Goal: Task Accomplishment & Management: Complete application form

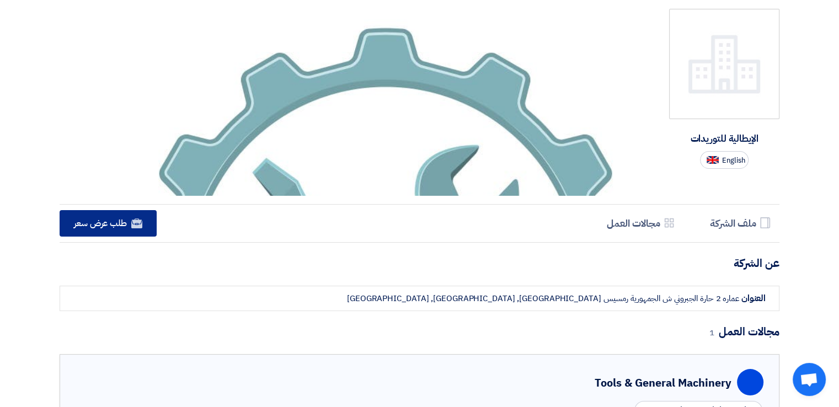
click at [114, 225] on span "طلب عرض سعر" at bounding box center [100, 223] width 53 height 13
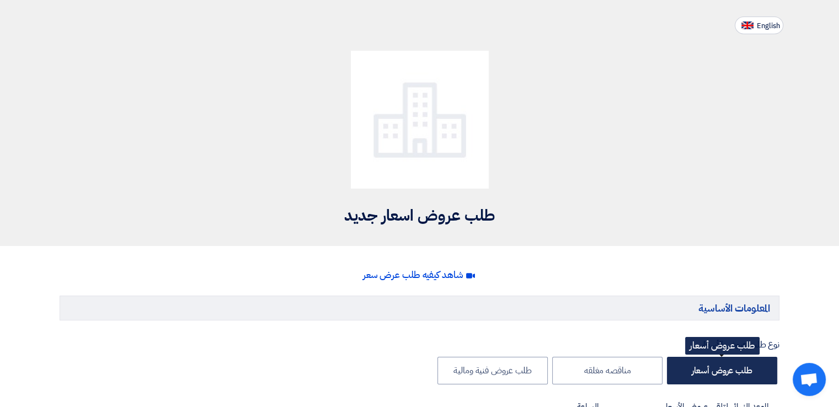
click at [723, 369] on label "طلب عروض أسعار" at bounding box center [722, 371] width 110 height 28
click at [745, 369] on input "طلب عروض أسعار" at bounding box center [748, 369] width 7 height 7
radio input "true"
click at [723, 369] on label "طلب عروض أسعار" at bounding box center [722, 371] width 110 height 28
click at [745, 369] on input "طلب عروض أسعار" at bounding box center [748, 369] width 7 height 7
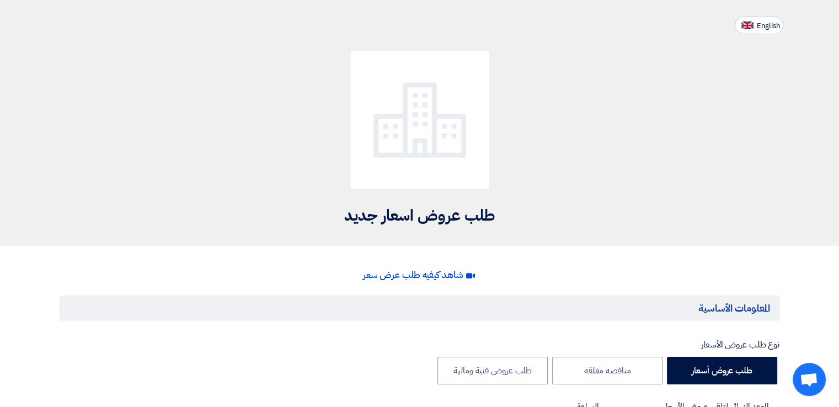
click at [727, 346] on div "نوع طلب عروض الأسعار" at bounding box center [419, 344] width 719 height 13
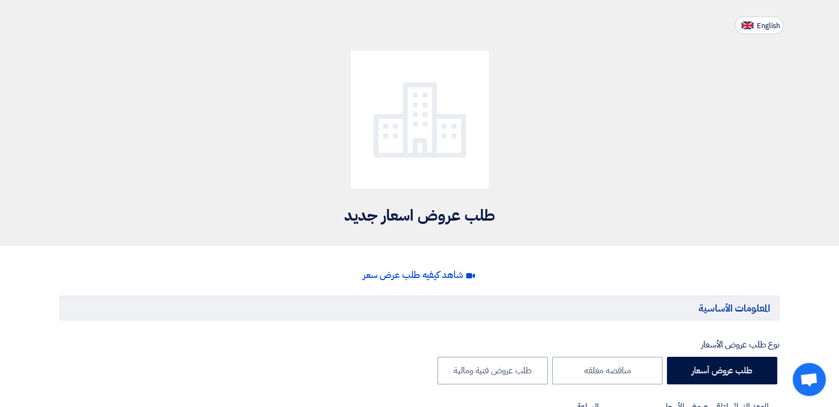
click at [190, 151] on div "طلب عروض اسعار جديد" at bounding box center [419, 131] width 736 height 195
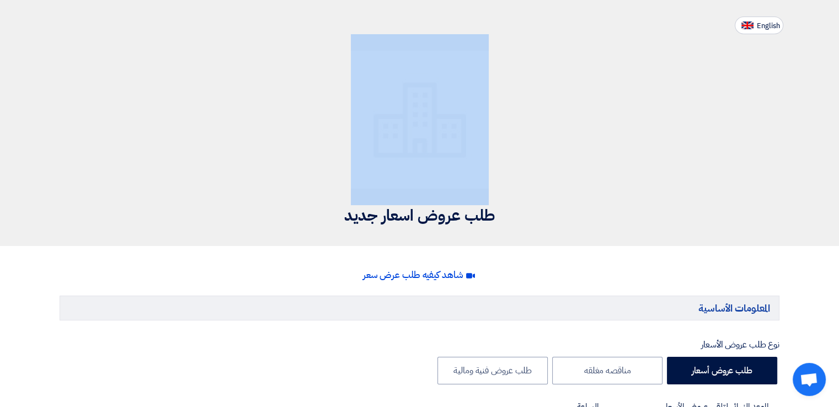
click at [190, 151] on div "طلب عروض اسعار جديد" at bounding box center [419, 131] width 736 height 195
click at [68, 12] on header "English طلب عروض اسعار جديد" at bounding box center [419, 123] width 839 height 246
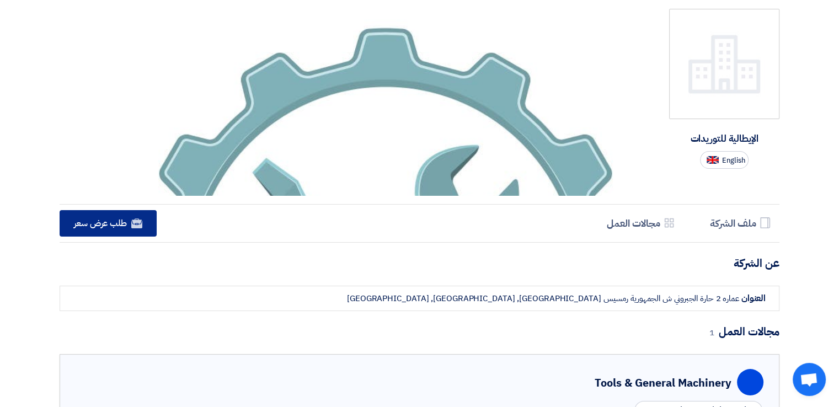
click at [112, 225] on span "طلب عرض سعر" at bounding box center [100, 223] width 53 height 13
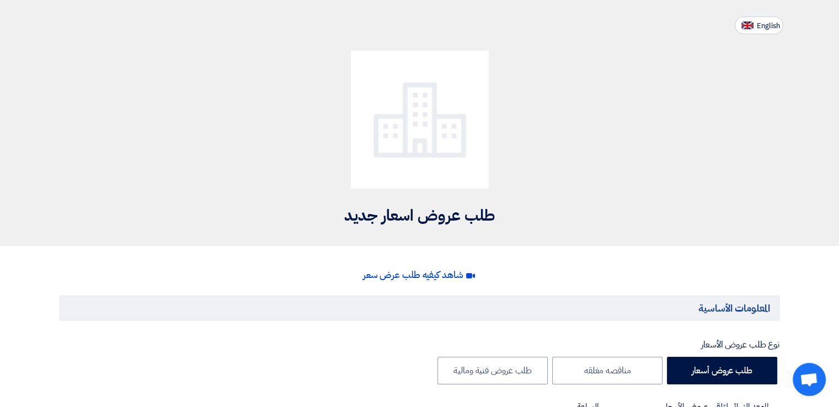
click at [404, 216] on h2 "طلب عروض اسعار جديد" at bounding box center [419, 216] width 719 height 22
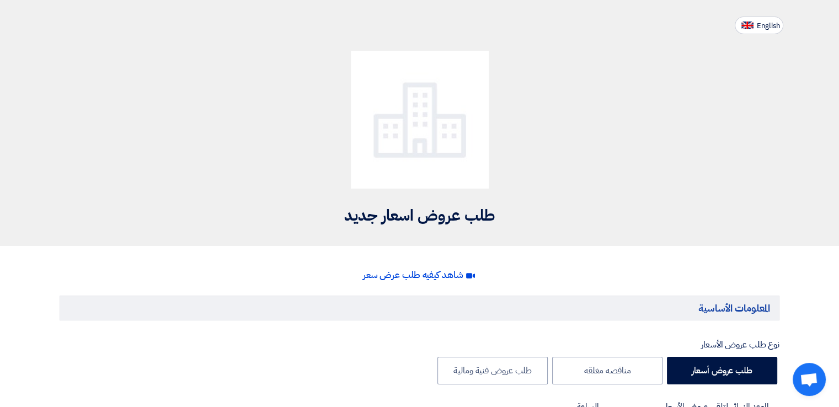
click at [438, 277] on span "شاهد كيفيه طلب عرض سعر" at bounding box center [413, 275] width 100 height 14
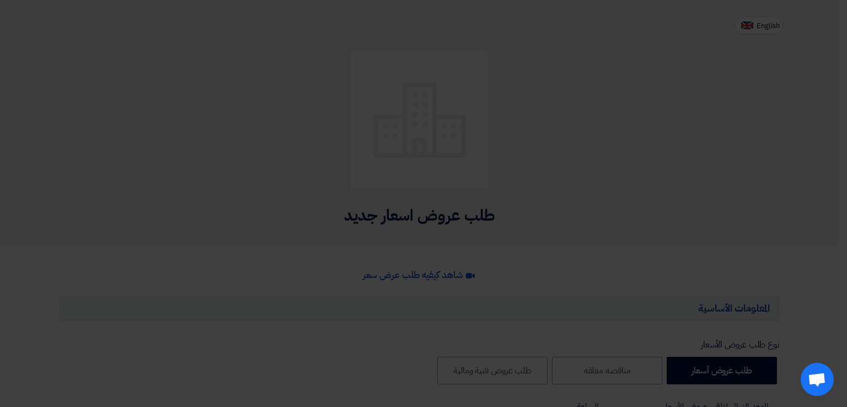
click at [438, 277] on modal-container at bounding box center [423, 203] width 847 height 407
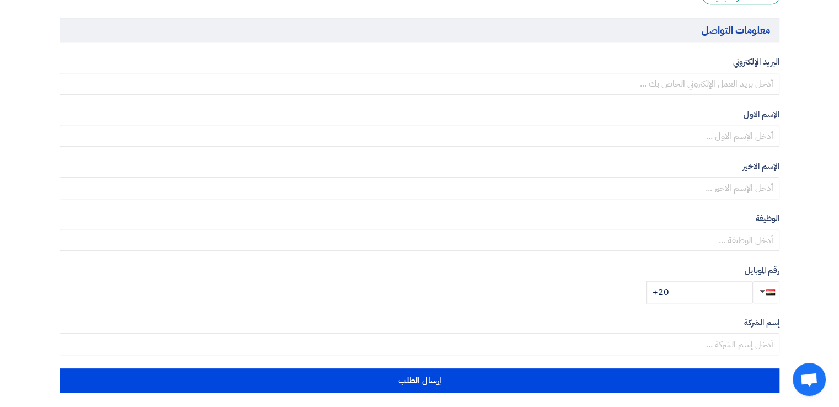
scroll to position [1136, 0]
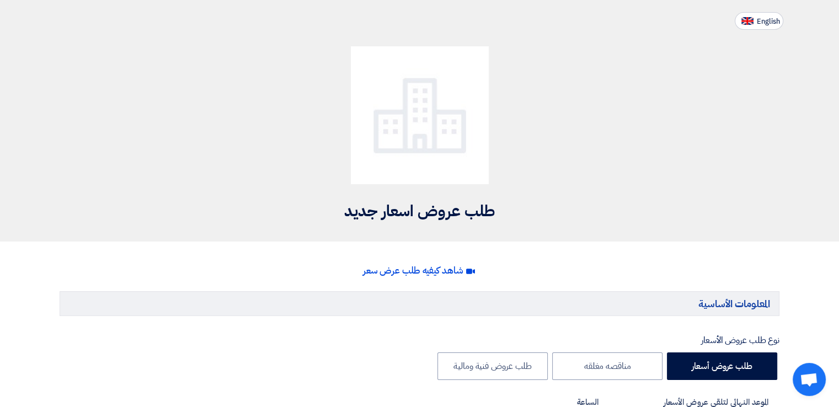
scroll to position [0, 0]
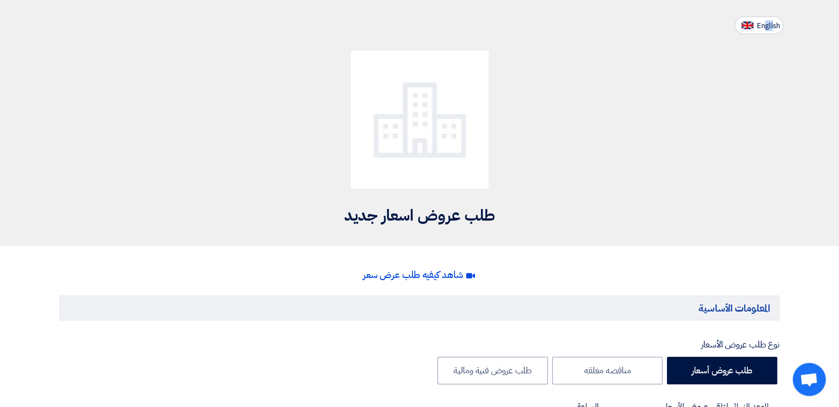
drag, startPoint x: 763, startPoint y: 3, endPoint x: 775, endPoint y: -2, distance: 13.1
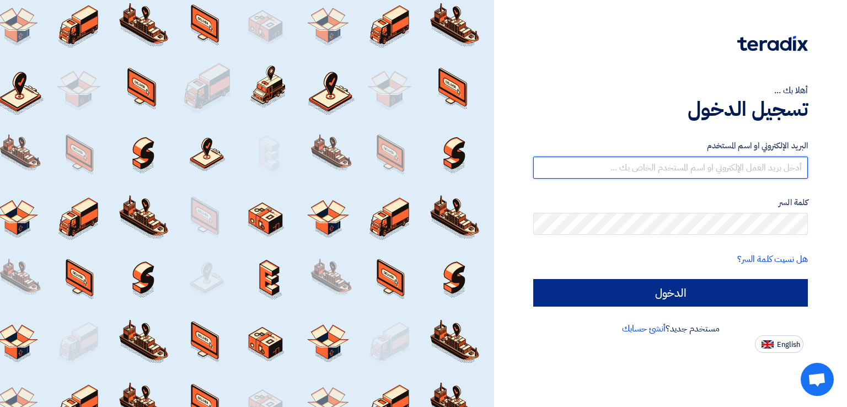
type input "[EMAIL_ADDRESS][DOMAIN_NAME]"
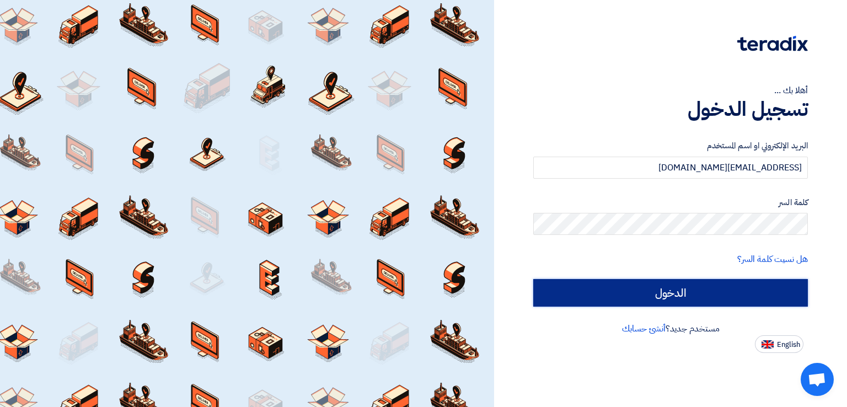
click at [657, 294] on input "الدخول" at bounding box center [670, 293] width 275 height 28
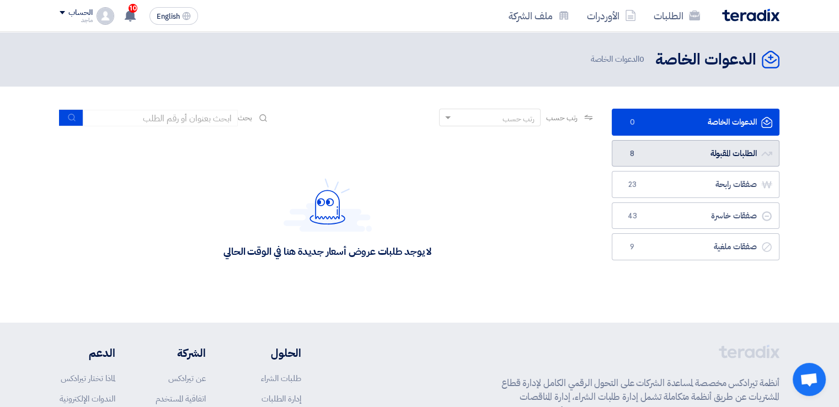
click at [706, 157] on link "الطلبات المقبولة الطلبات المقبولة 8" at bounding box center [695, 153] width 168 height 27
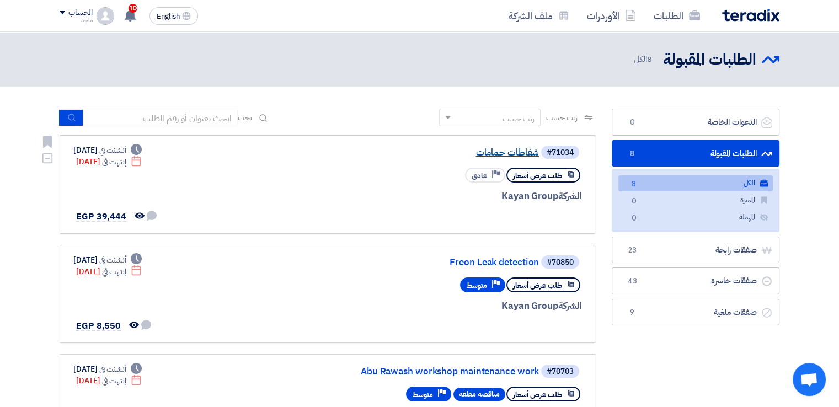
click at [503, 151] on link "شفاطات حمامات" at bounding box center [428, 153] width 221 height 10
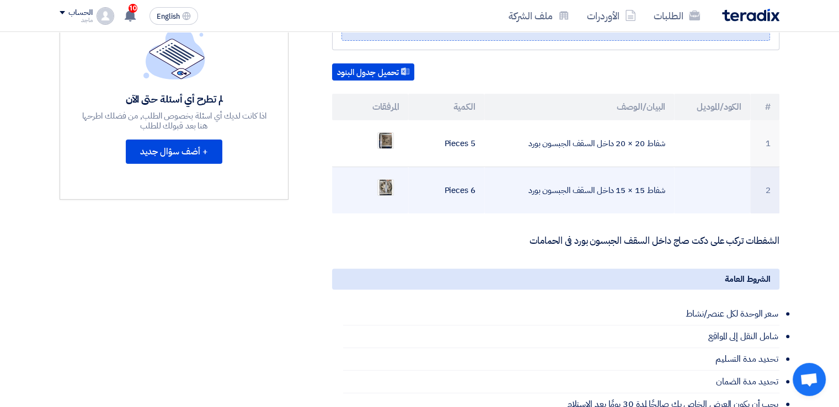
scroll to position [300, 0]
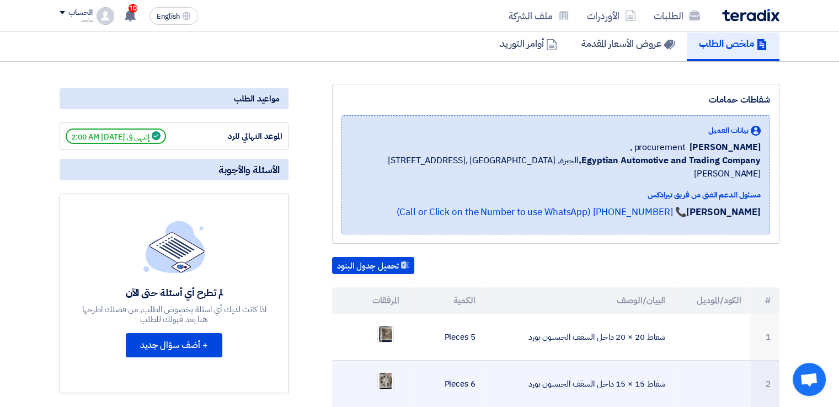
click at [503, 146] on div "بيانات العميل George Azmy procurement , Egyptian Automotive and Trading Company…" at bounding box center [556, 153] width 410 height 56
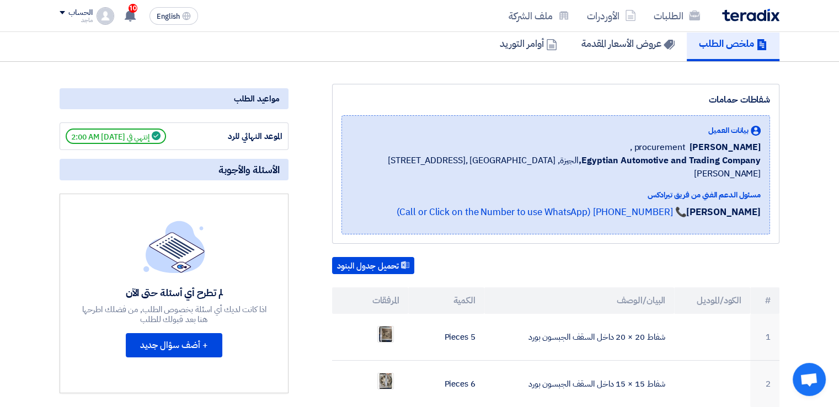
click at [503, 146] on div "بيانات العميل George Azmy procurement , Egyptian Automotive and Trading Company…" at bounding box center [556, 153] width 410 height 56
click at [503, 136] on div "بيانات العميل" at bounding box center [556, 131] width 410 height 12
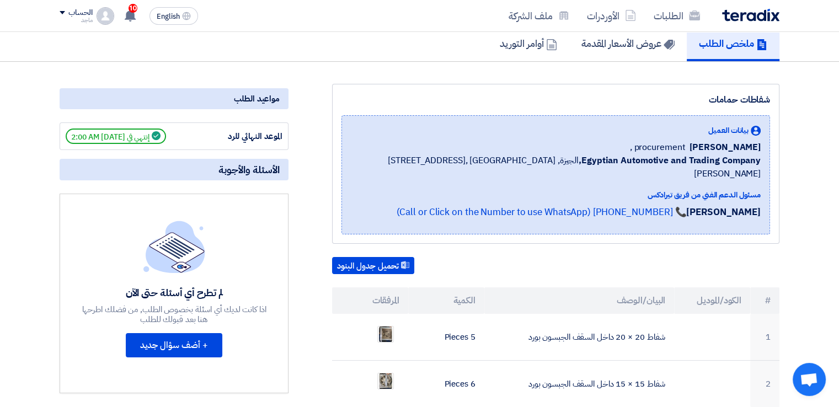
click at [503, 136] on div "بيانات العميل" at bounding box center [556, 131] width 410 height 12
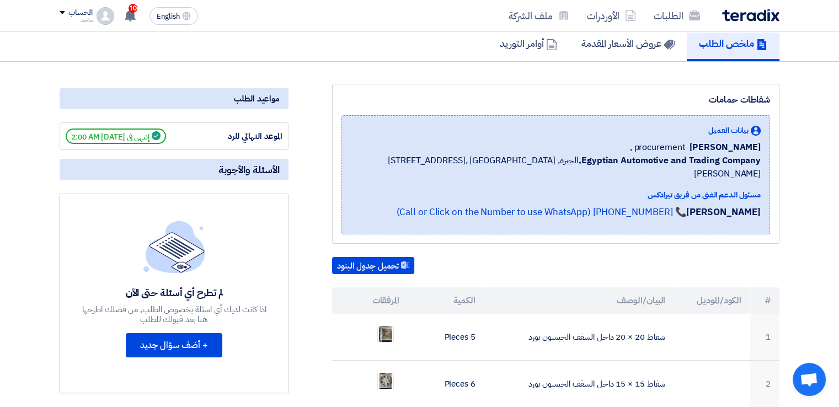
click at [503, 136] on div "بيانات العميل" at bounding box center [556, 131] width 410 height 12
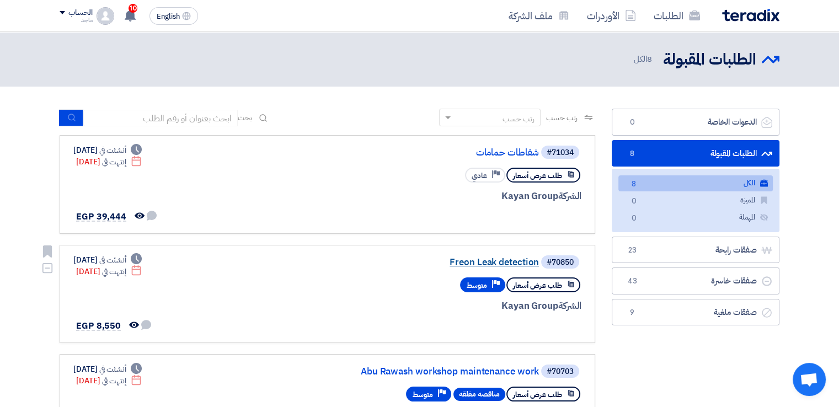
click at [480, 262] on link "Freon Leak detection" at bounding box center [428, 262] width 221 height 10
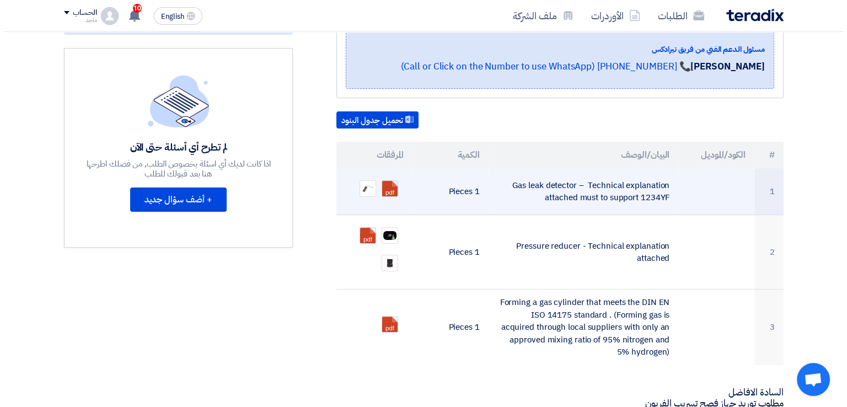
scroll to position [251, 0]
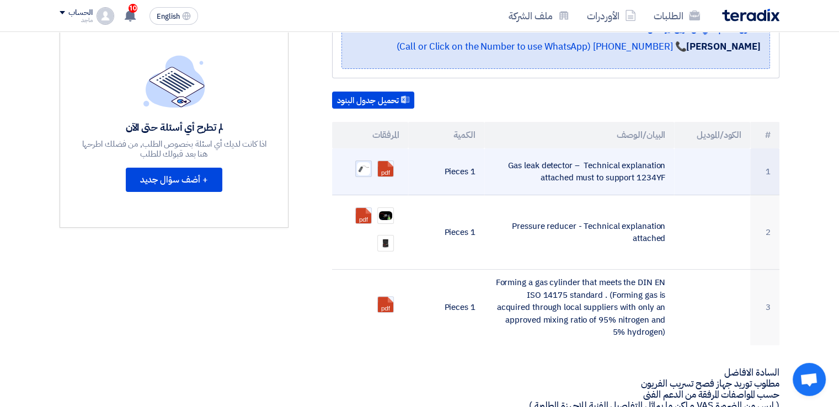
click at [367, 161] on img at bounding box center [363, 168] width 15 height 15
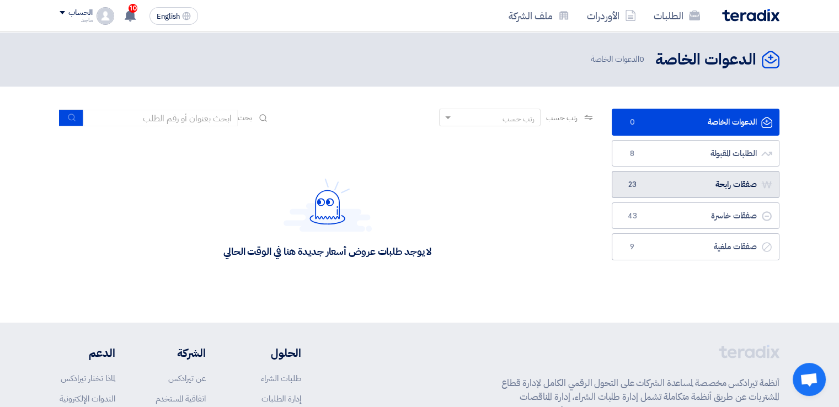
click at [643, 189] on link "صفقات رابحة صفقات رابحة 23" at bounding box center [695, 184] width 168 height 27
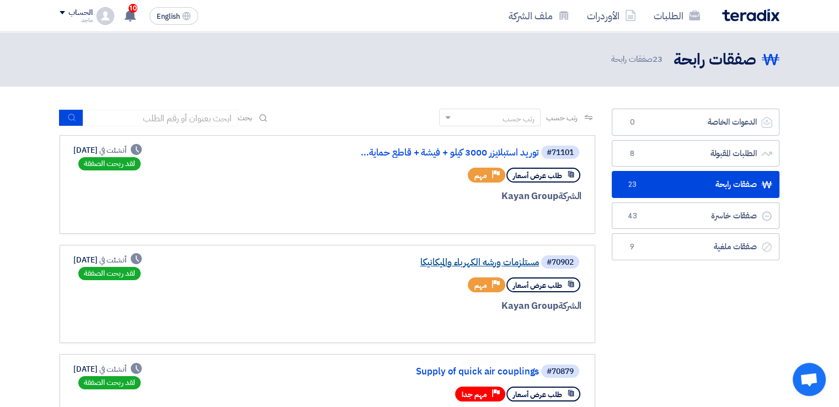
click at [493, 257] on link "مستلزمات ورشه الكهرباء والميكانيكا" at bounding box center [428, 262] width 221 height 10
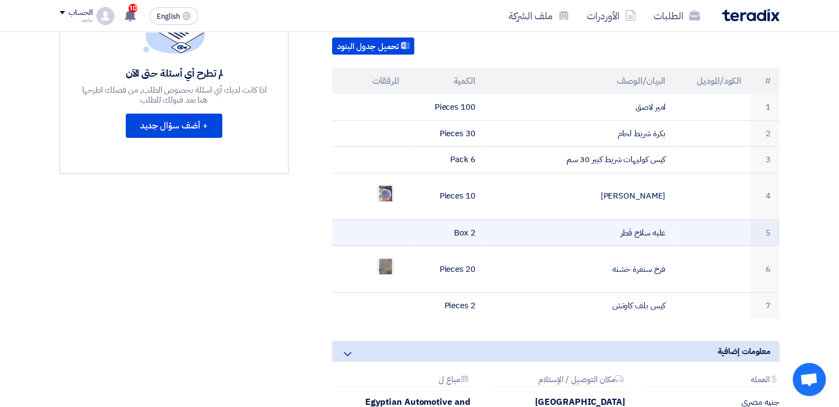
scroll to position [307, 0]
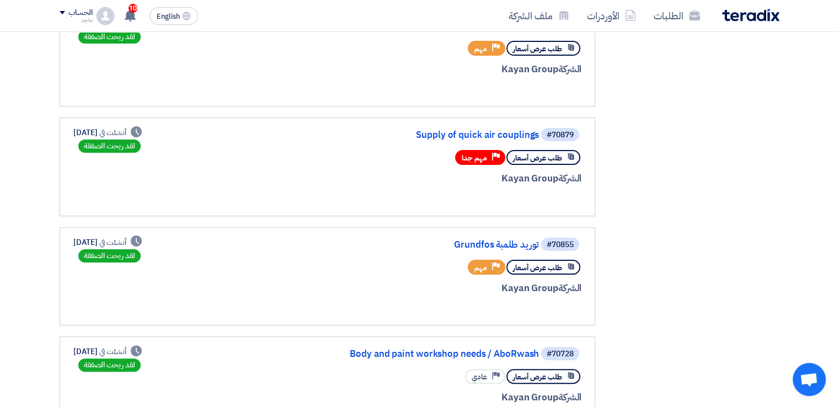
scroll to position [238, 0]
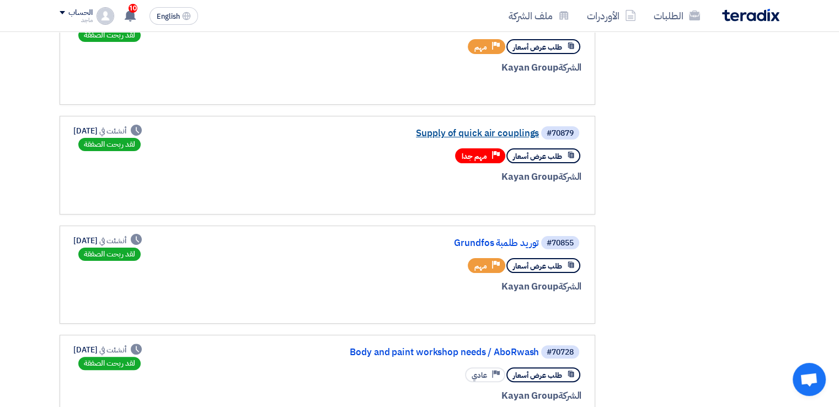
click at [434, 131] on link "Supply of quick air couplings" at bounding box center [428, 133] width 221 height 10
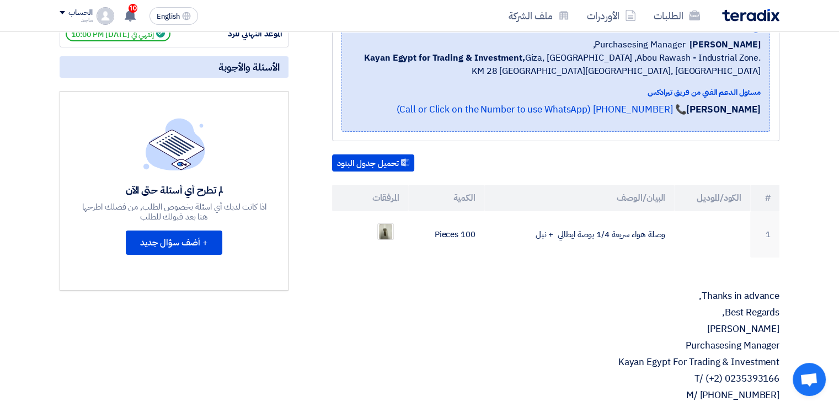
scroll to position [221, 0]
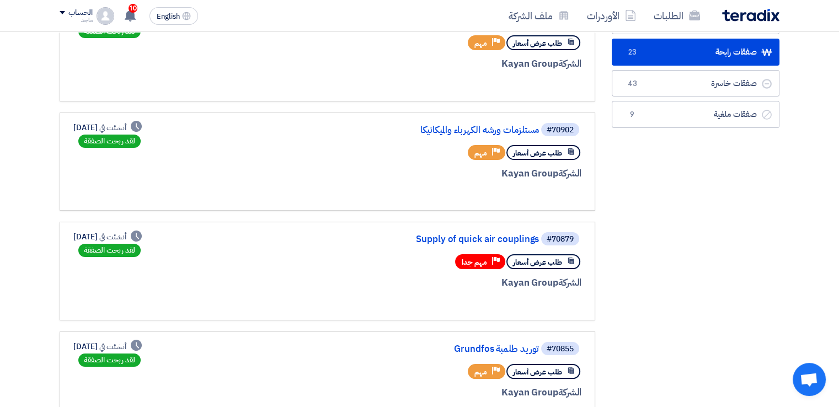
scroll to position [163, 0]
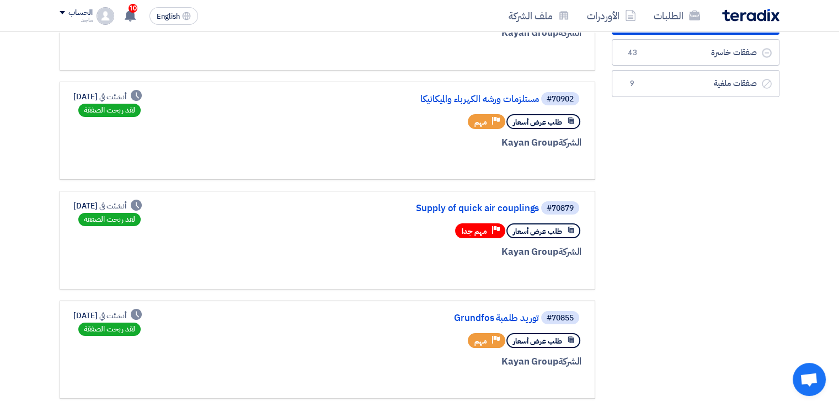
click at [234, 208] on div "#70879 Supply of quick air couplings طلب عرض أسعار Priority مهم جدا الشركة Kaya…" at bounding box center [327, 240] width 508 height 80
click at [458, 213] on div "#70879 Supply of quick air couplings طلب عرض أسعار Priority مهم جدا الشركة Kaya…" at bounding box center [448, 240] width 265 height 80
click at [458, 211] on link "Supply of quick air couplings" at bounding box center [428, 208] width 221 height 10
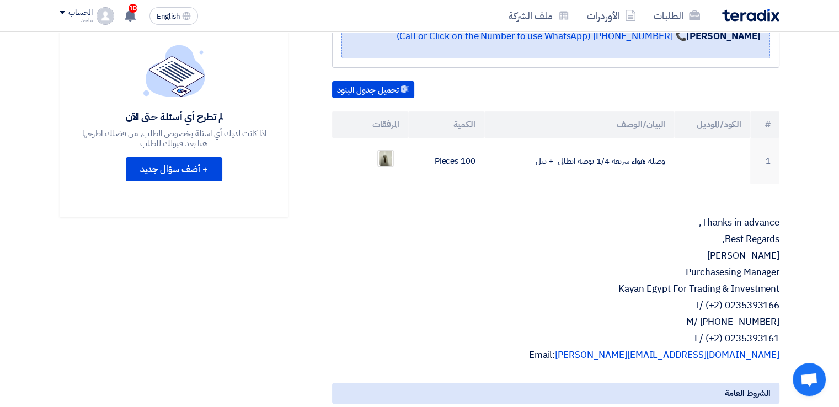
scroll to position [287, 0]
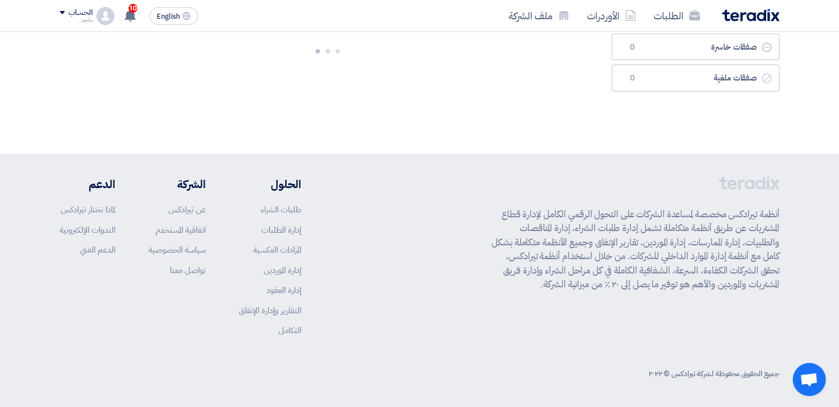
scroll to position [114, 0]
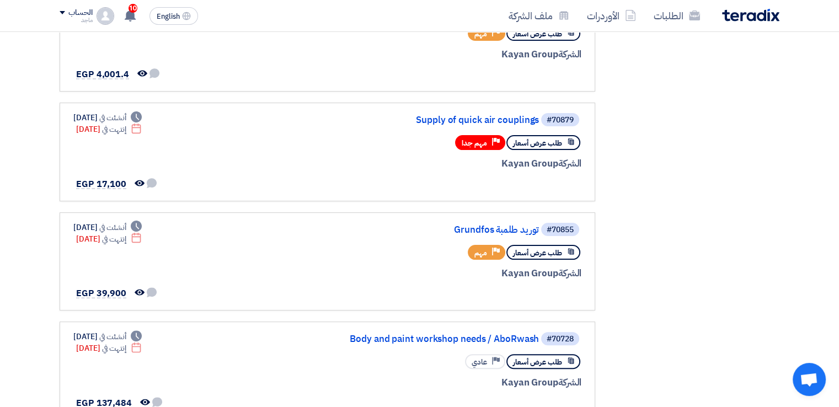
scroll to position [253, 0]
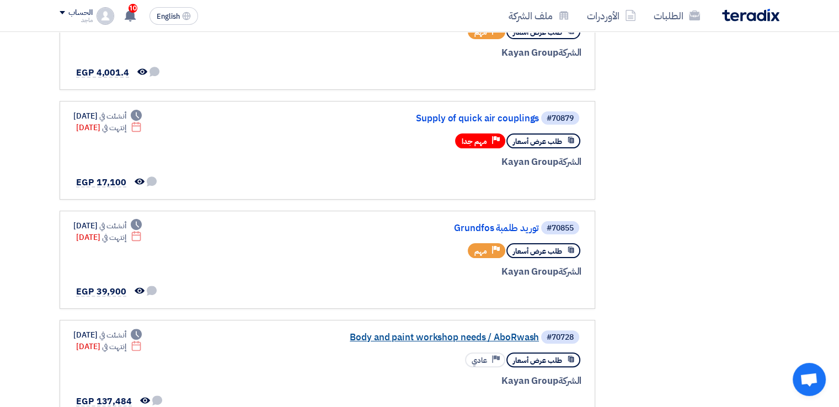
click at [406, 332] on link "Body and paint workshop needs / AboRwash" at bounding box center [428, 337] width 221 height 10
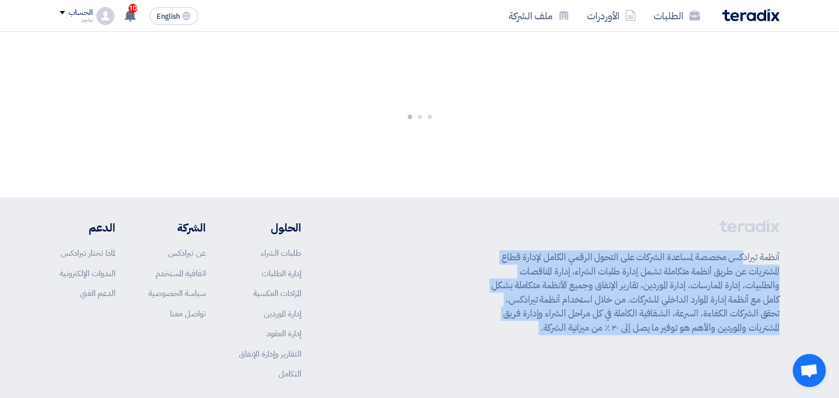
click at [406, 331] on div "أنظمة تيرادكس مخصصة لمساعدة الشركات على التحول الرقمي الكامل لإدارة قطاع المشتر…" at bounding box center [419, 308] width 719 height 178
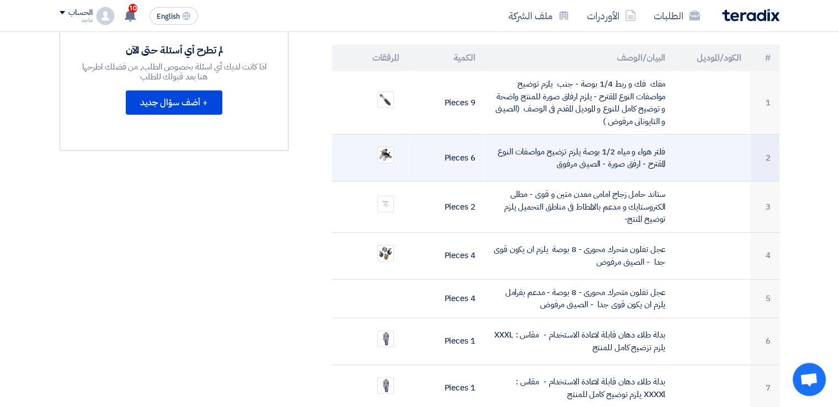
scroll to position [346, 0]
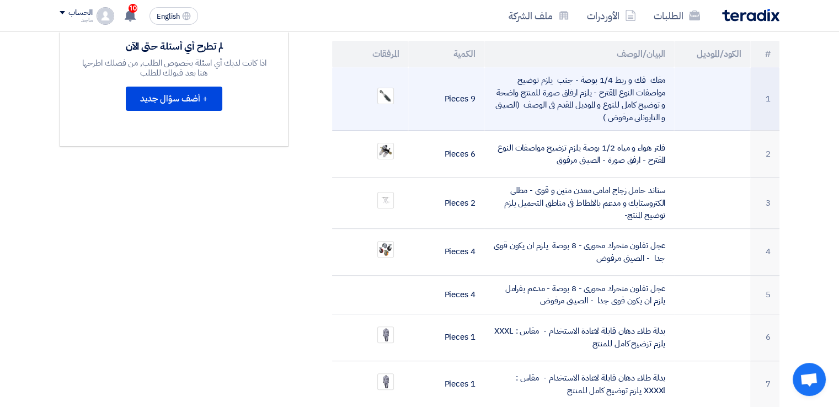
click at [378, 67] on td at bounding box center [370, 98] width 76 height 63
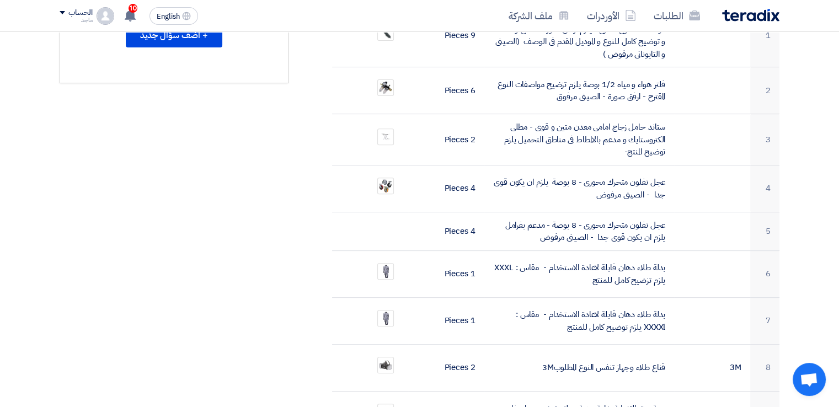
scroll to position [418, 0]
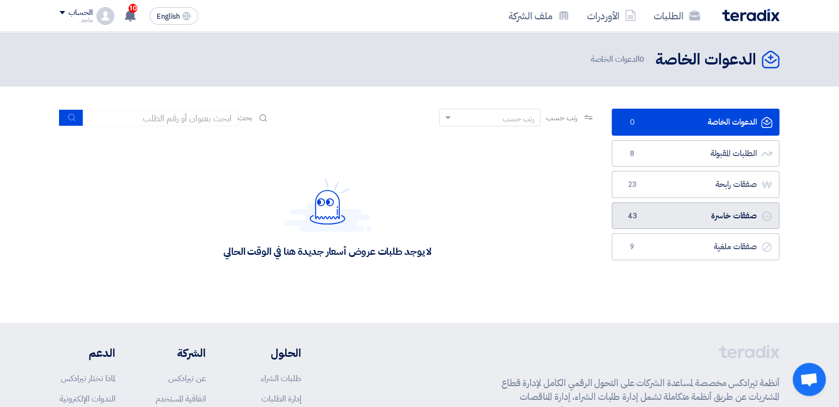
click at [646, 218] on link "صفقات خاسرة صفقات خاسرة 43" at bounding box center [695, 215] width 168 height 27
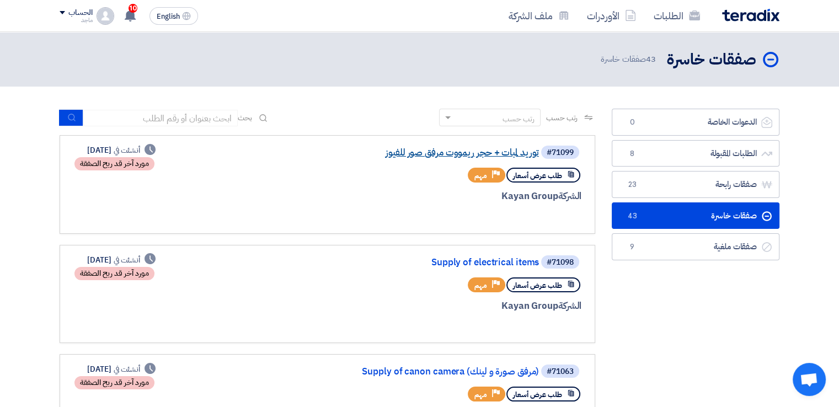
click at [460, 157] on link "توريد لمبات + حجر ريمووت مرفق صور للفيوز" at bounding box center [428, 153] width 221 height 10
click at [447, 257] on link "Supply of electrical items" at bounding box center [428, 262] width 221 height 10
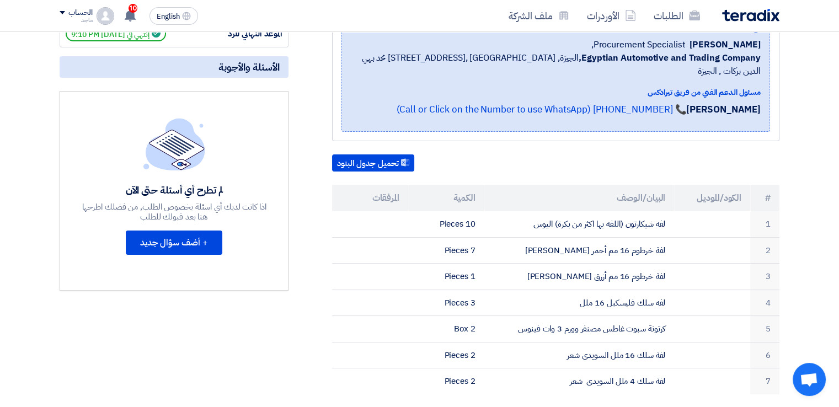
scroll to position [233, 0]
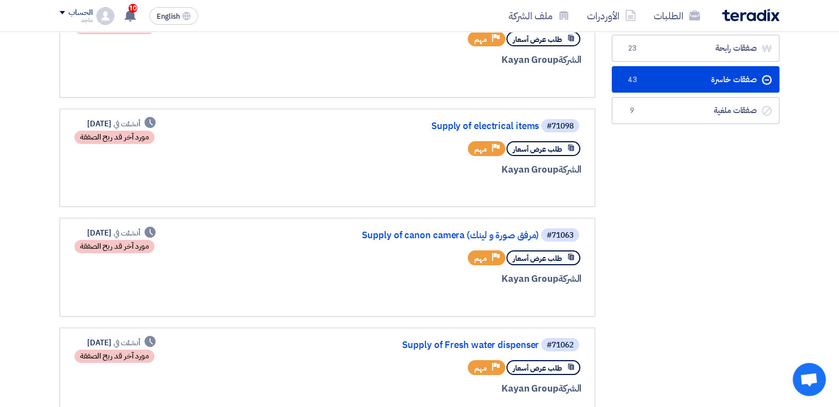
scroll to position [190, 0]
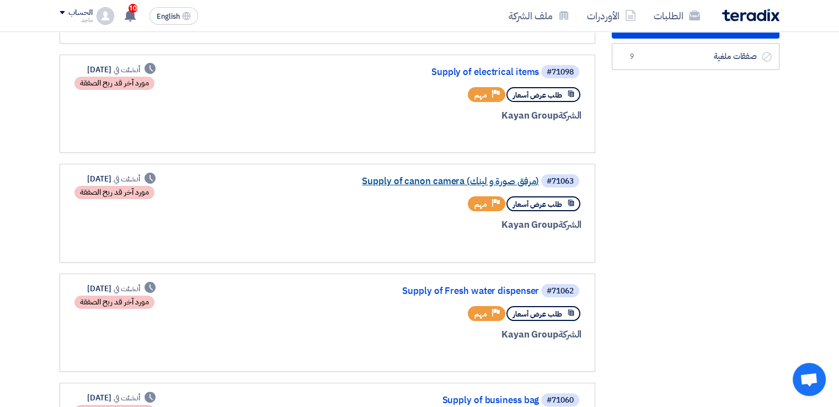
click at [411, 177] on link "Supply of canon camera (مرفق صورة و لينك)" at bounding box center [428, 181] width 221 height 10
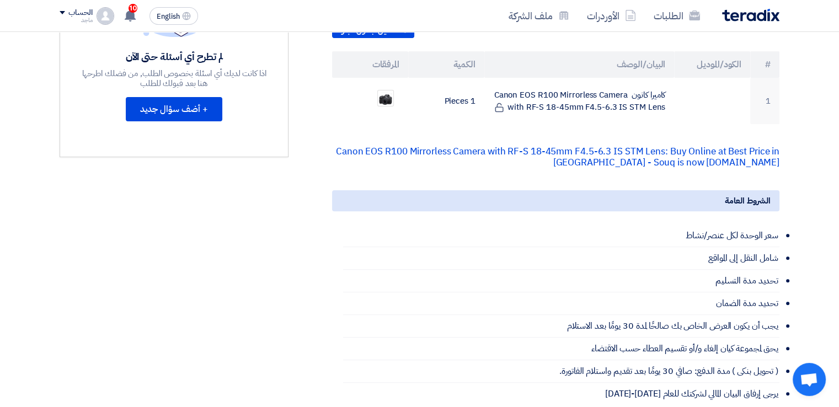
scroll to position [322, 0]
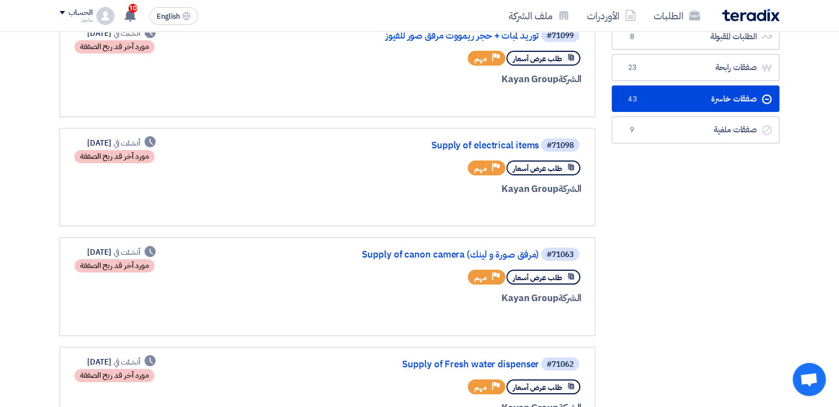
scroll to position [163, 0]
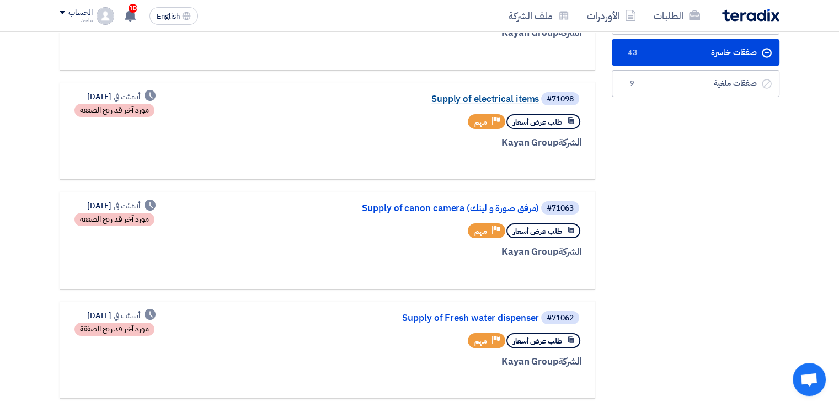
click at [471, 98] on link "Supply of electrical items" at bounding box center [428, 99] width 221 height 10
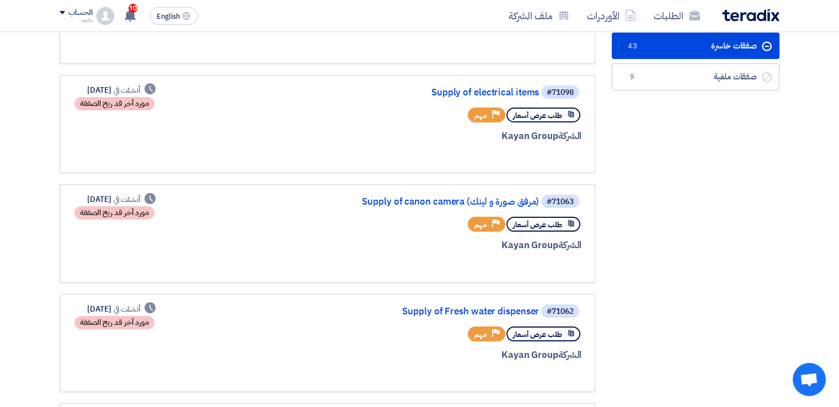
scroll to position [170, 0]
click at [442, 202] on link "Supply of canon camera (مرفق صورة و لينك)" at bounding box center [428, 201] width 221 height 10
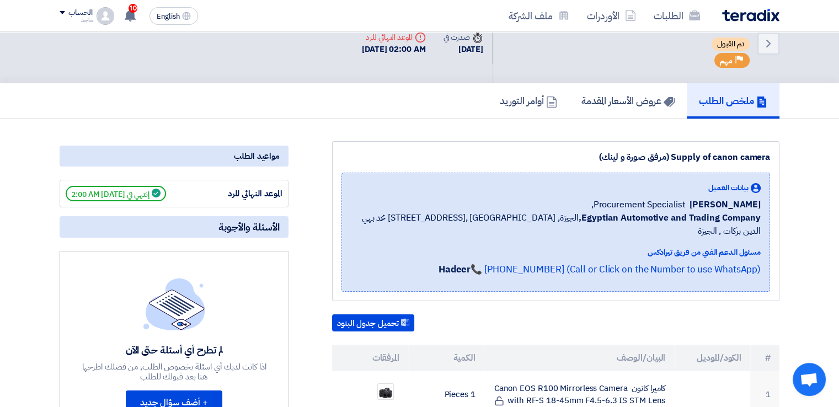
scroll to position [235, 0]
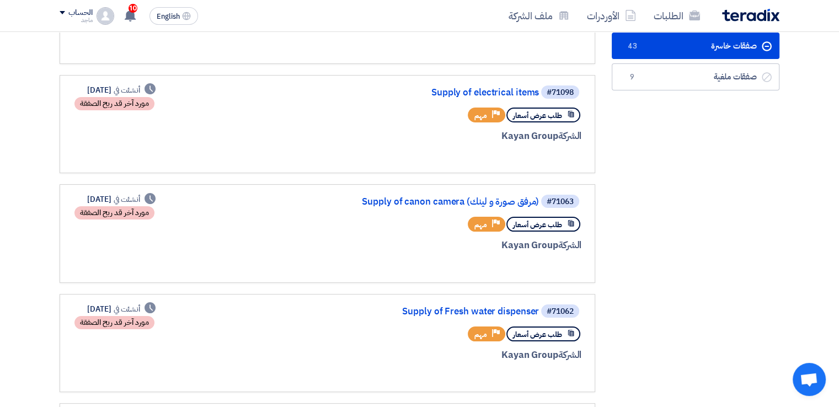
scroll to position [170, 0]
click at [476, 309] on link "Supply of Fresh water dispenser" at bounding box center [428, 311] width 221 height 10
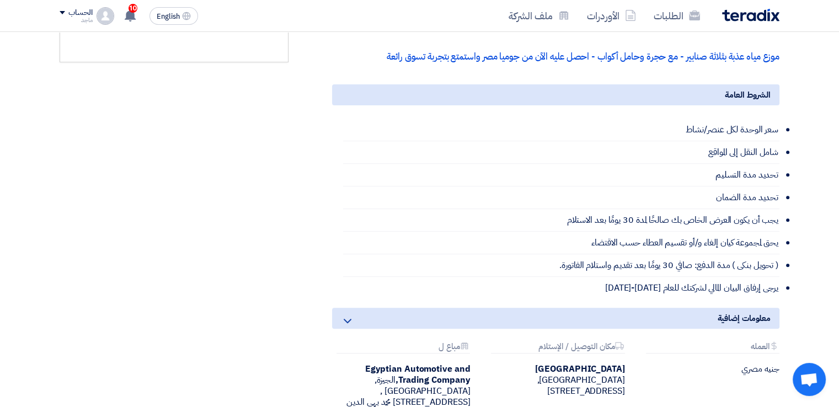
scroll to position [450, 0]
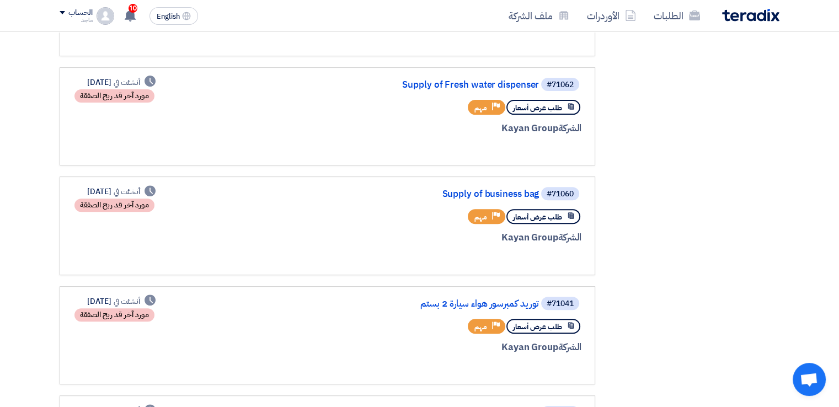
scroll to position [401, 0]
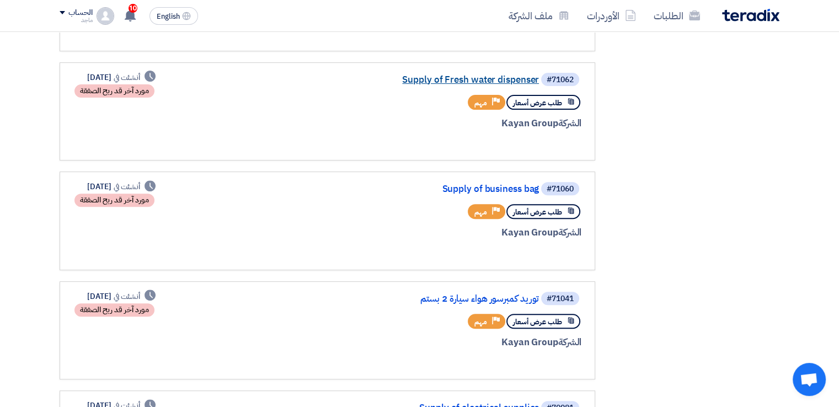
click at [443, 77] on link "Supply of Fresh water dispenser" at bounding box center [428, 80] width 221 height 10
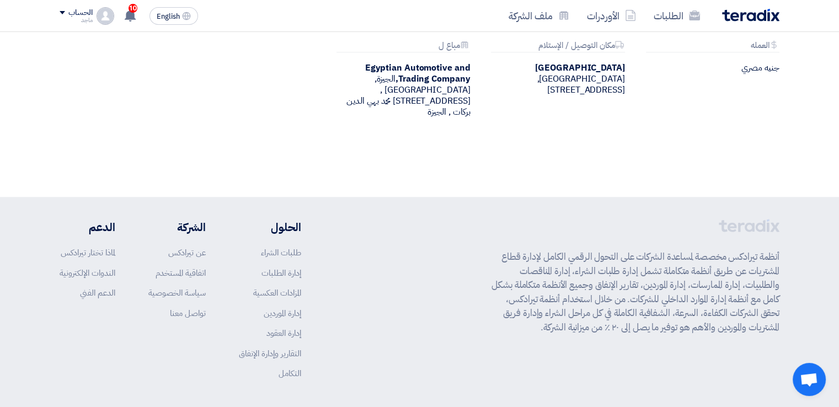
scroll to position [734, 0]
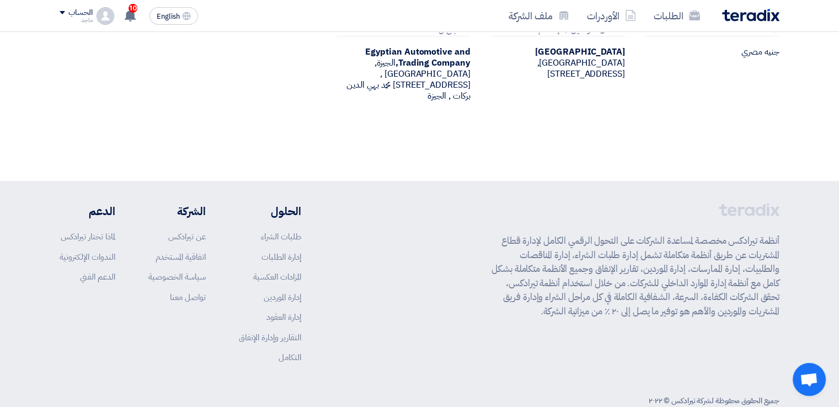
drag, startPoint x: 193, startPoint y: 273, endPoint x: 377, endPoint y: 303, distance: 185.9
click at [377, 303] on div "أنظمة تيرادكس مخصصة لمساعدة الشركات على التحول الرقمي الكامل لإدارة قطاع المشتر…" at bounding box center [419, 292] width 719 height 178
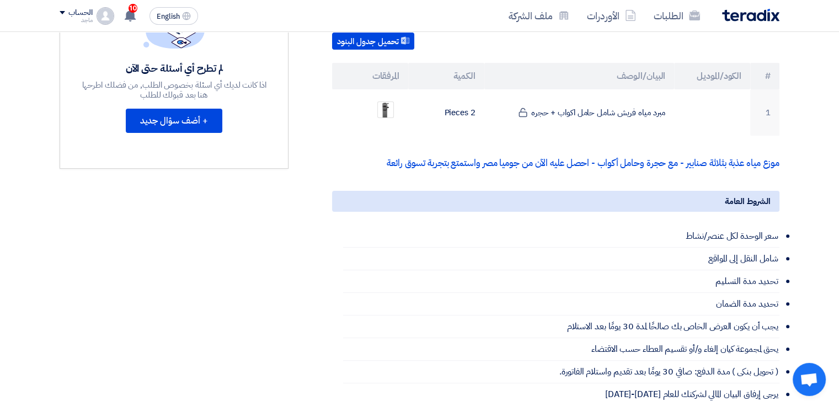
scroll to position [248, 0]
